Goal: Check status: Check status

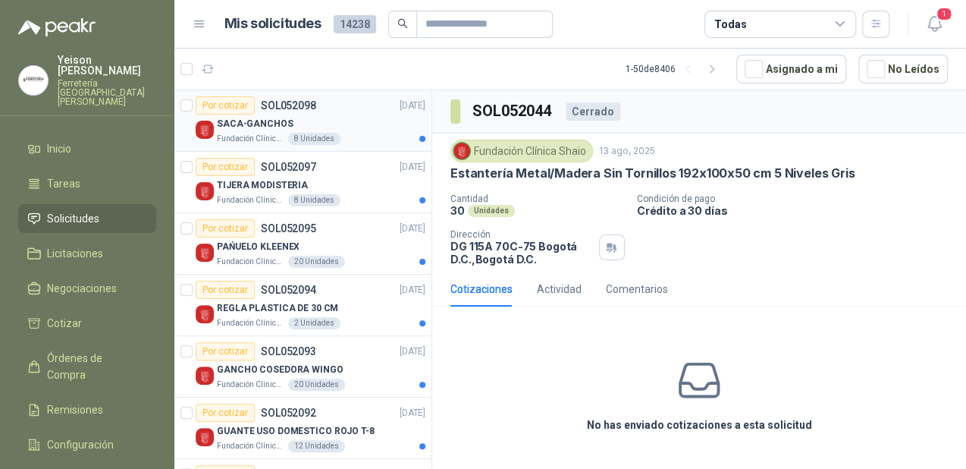
click at [312, 120] on div "SACA-GANCHOS" at bounding box center [321, 124] width 209 height 18
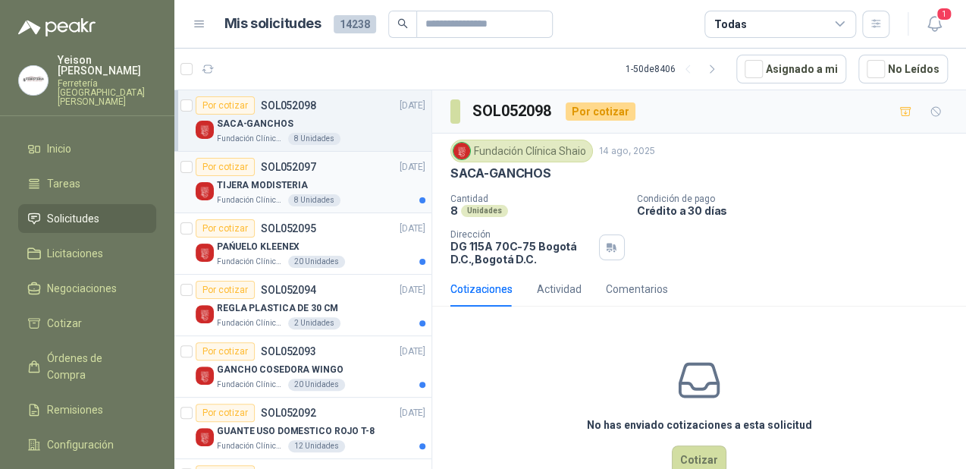
click at [288, 171] on p "SOL052097" at bounding box center [288, 167] width 55 height 11
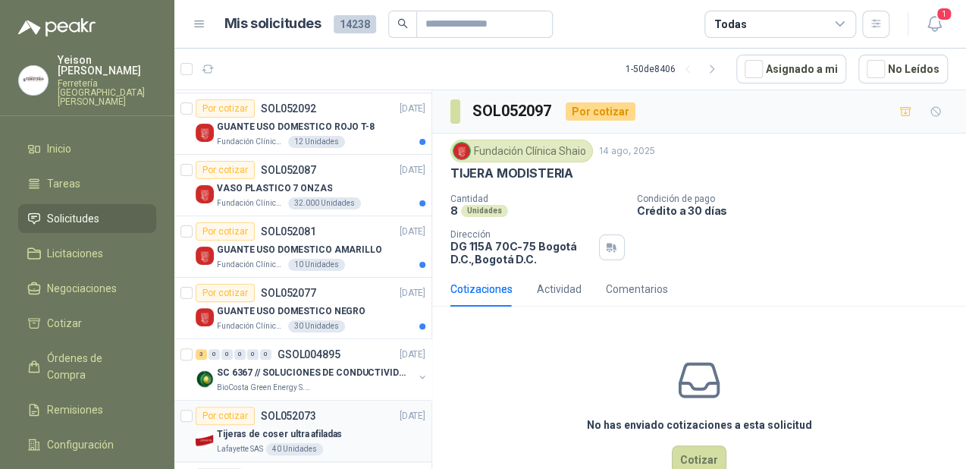
scroll to position [303, 0]
click at [316, 251] on p "GUANTE USO DOMESTICO AMARILLO" at bounding box center [299, 250] width 165 height 14
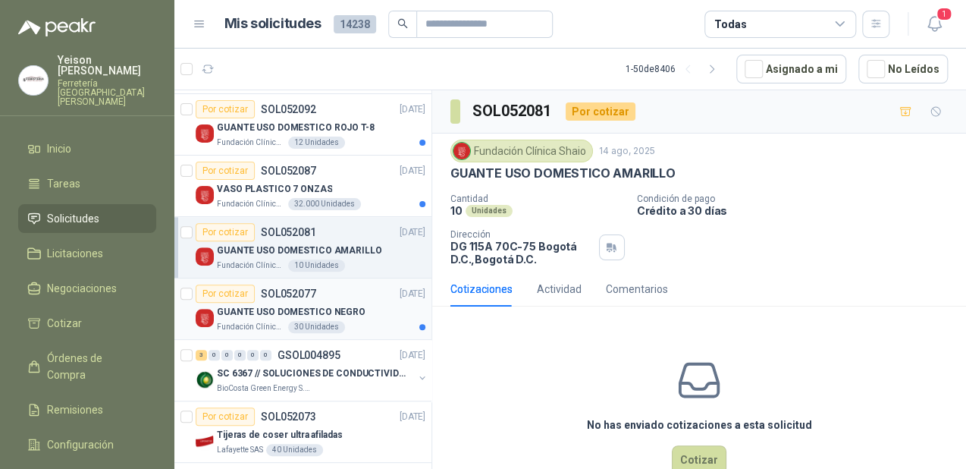
click at [323, 314] on p "GUANTE USO DOMESTICO NEGRO" at bounding box center [291, 312] width 149 height 14
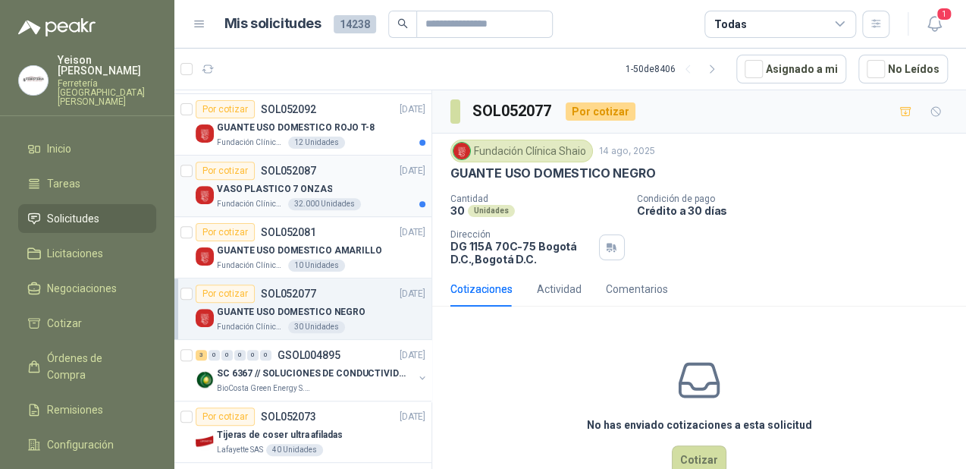
click at [328, 193] on div "VASO PLASTICO 7 ONZAS" at bounding box center [321, 189] width 209 height 18
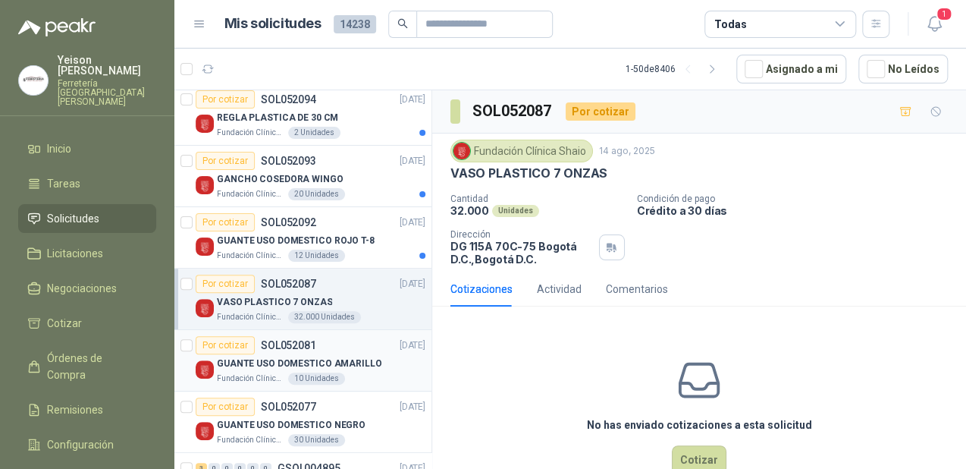
scroll to position [182, 0]
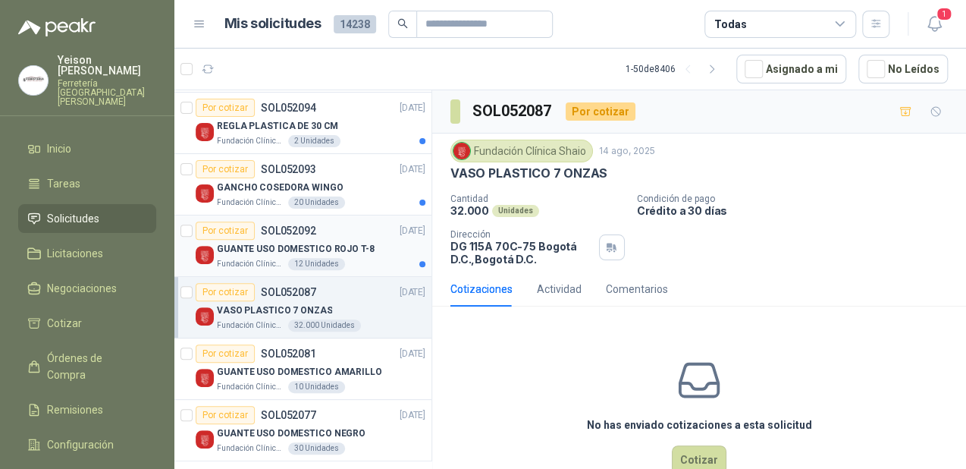
click at [351, 261] on div "Fundación Clínica Shaio 12 Unidades" at bounding box center [321, 264] width 209 height 12
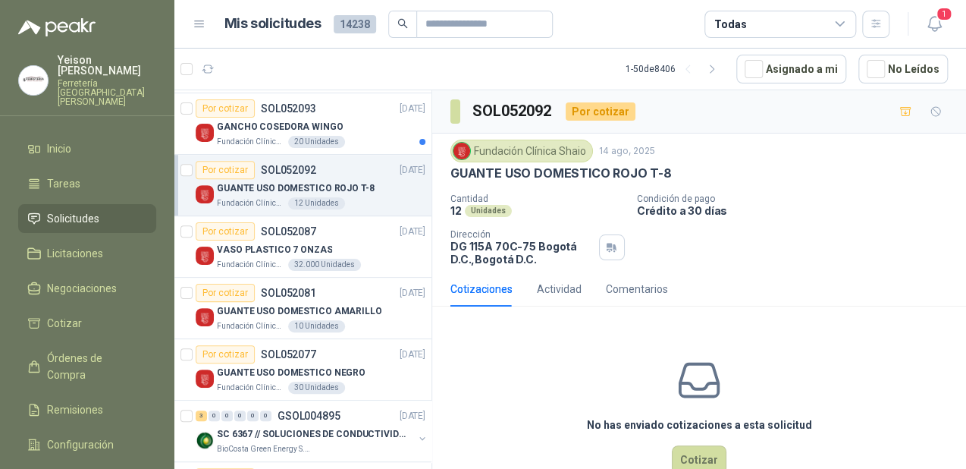
scroll to position [61, 0]
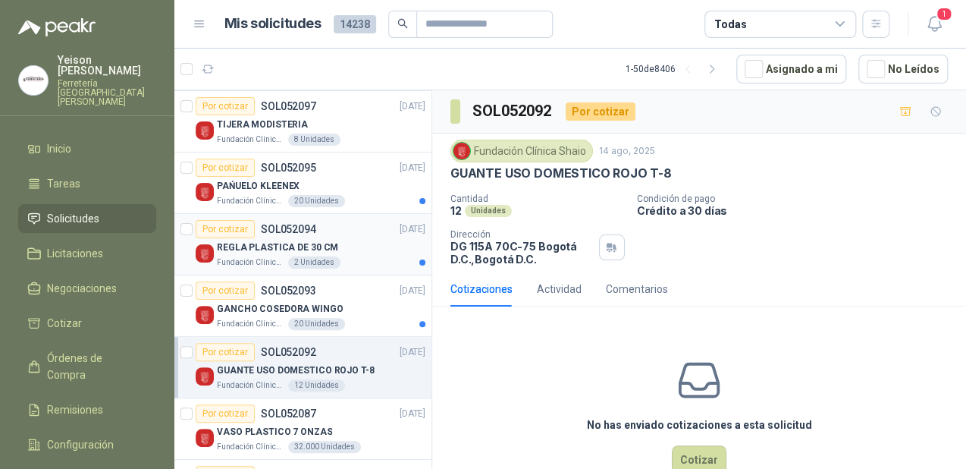
click at [360, 245] on div "REGLA PLASTICA DE 30 CM" at bounding box center [321, 247] width 209 height 18
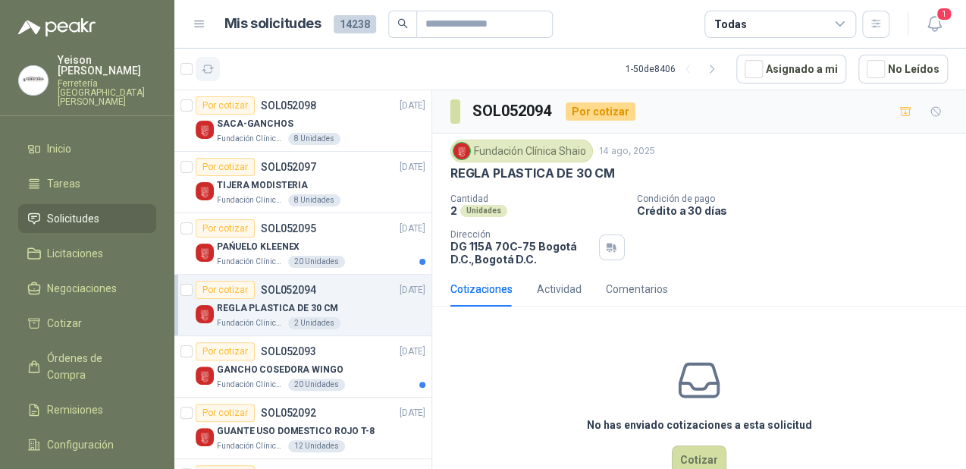
click at [212, 70] on icon "button" at bounding box center [208, 69] width 13 height 13
